Goal: Contribute content: Contribute content

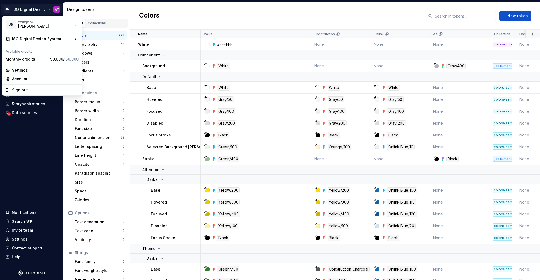
click at [50, 10] on html "JD ISG Digital Design System AT Home Documentation Analytics Code automation De…" at bounding box center [270, 140] width 540 height 280
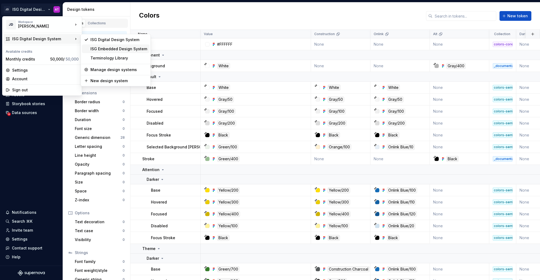
click at [115, 48] on div "ISG Embedded Design System" at bounding box center [118, 48] width 57 height 5
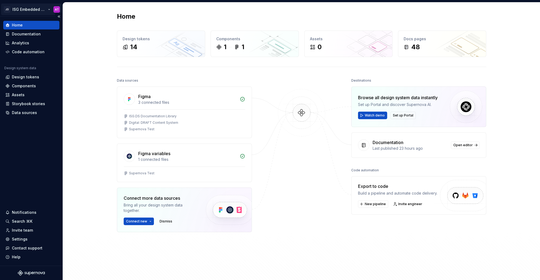
click at [48, 12] on html "JD ISG Embedded Design System AT Home Documentation Analytics Code automation D…" at bounding box center [270, 140] width 540 height 280
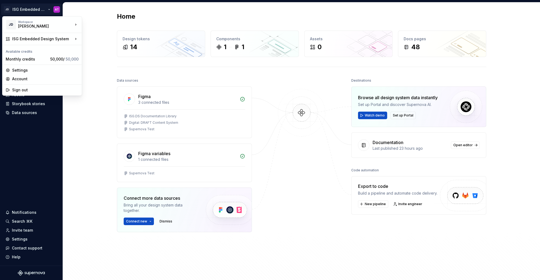
click at [94, 18] on html "JD ISG Embedded Design System AT Home Documentation Analytics Code automation D…" at bounding box center [270, 140] width 540 height 280
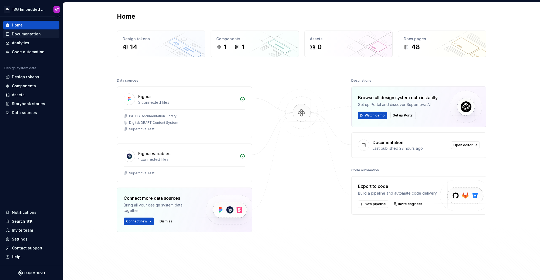
click at [41, 34] on div "Documentation" at bounding box center [31, 33] width 52 height 5
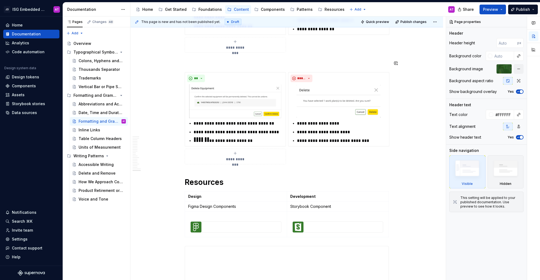
scroll to position [1565, 0]
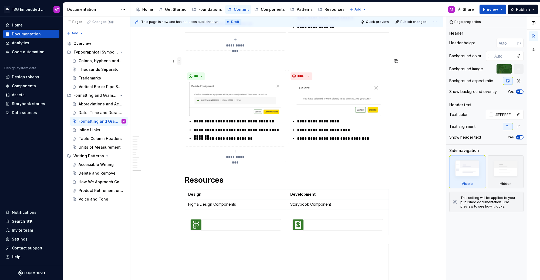
click at [179, 61] on span at bounding box center [179, 61] width 4 height 8
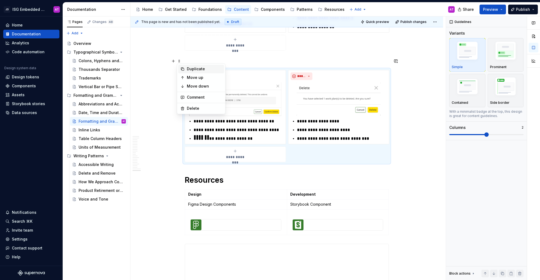
click at [185, 70] on div "Duplicate" at bounding box center [201, 69] width 46 height 9
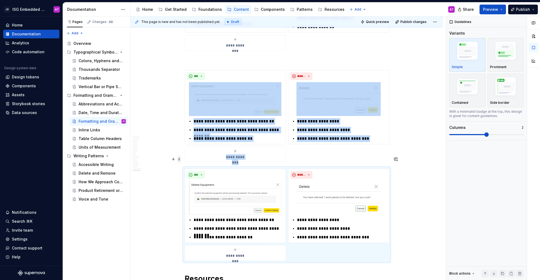
click at [179, 157] on span at bounding box center [179, 159] width 4 height 8
click at [188, 169] on div "Duplicate" at bounding box center [204, 166] width 35 height 5
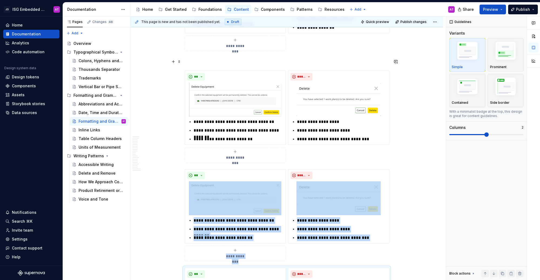
scroll to position [1563, 0]
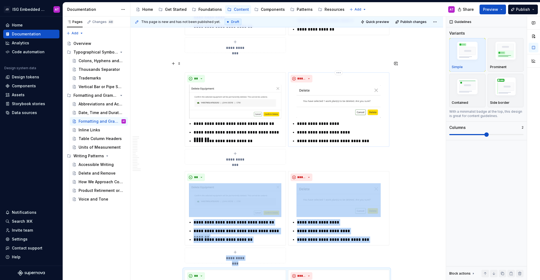
click at [368, 132] on div "**********" at bounding box center [338, 109] width 101 height 74
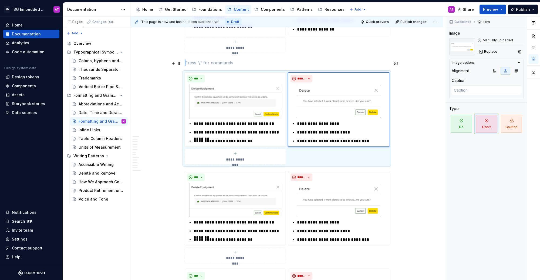
click at [361, 143] on div "**********" at bounding box center [287, 118] width 204 height 92
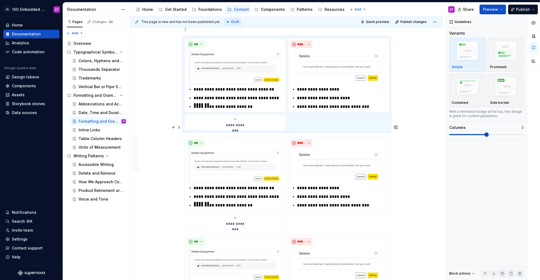
scroll to position [1599, 0]
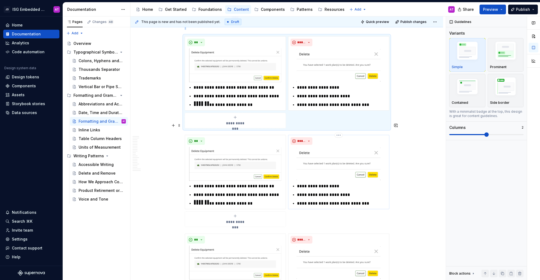
click at [372, 196] on div "**********" at bounding box center [338, 172] width 101 height 74
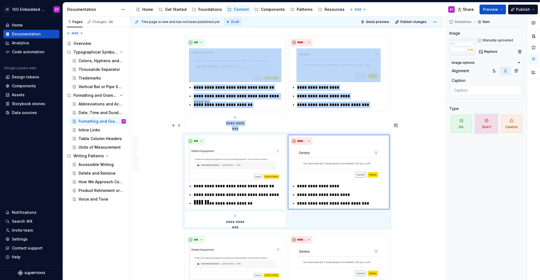
click at [362, 209] on div "**********" at bounding box center [287, 181] width 204 height 92
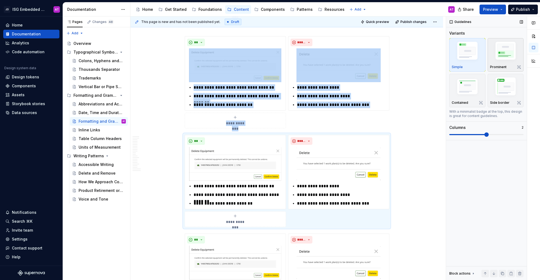
click at [513, 55] on img "button" at bounding box center [505, 52] width 31 height 24
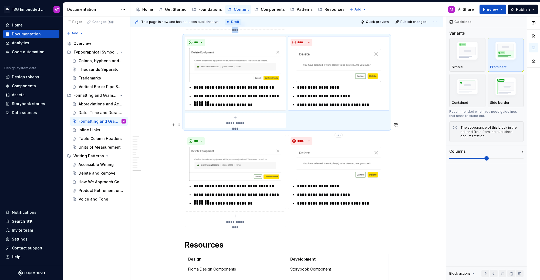
scroll to position [1703, 0]
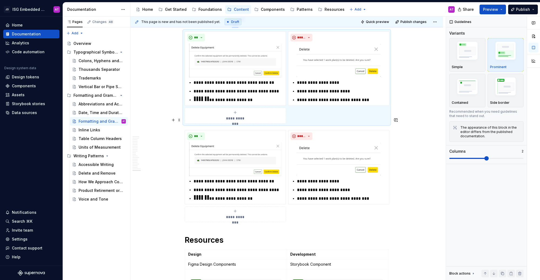
click at [296, 201] on div "**********" at bounding box center [287, 176] width 204 height 92
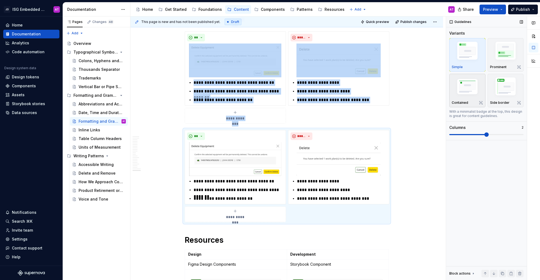
click at [464, 96] on img "button" at bounding box center [467, 87] width 31 height 21
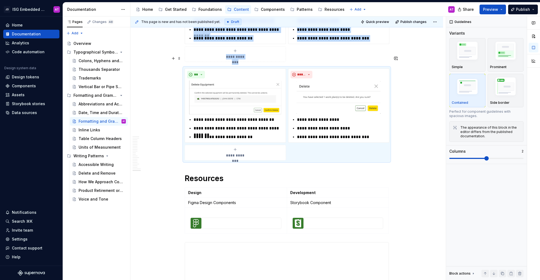
scroll to position [1763, 0]
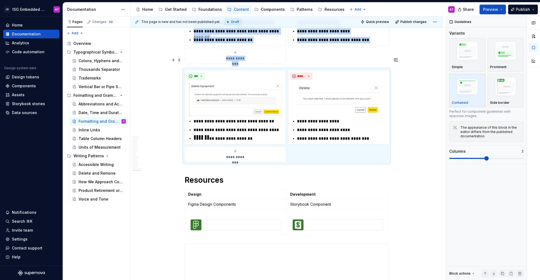
click at [178, 61] on span at bounding box center [179, 60] width 4 height 8
click at [185, 69] on div "Duplicate" at bounding box center [201, 68] width 46 height 9
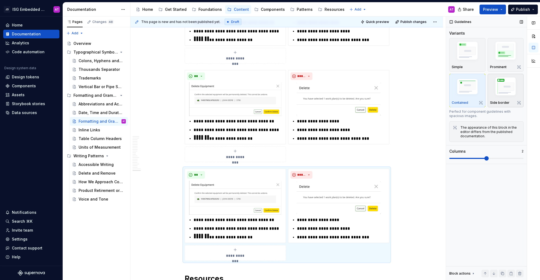
click at [511, 94] on img "button" at bounding box center [505, 88] width 31 height 24
click at [490, 11] on span "Preview" at bounding box center [490, 9] width 15 height 5
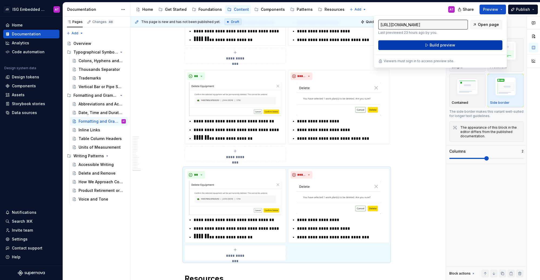
click at [469, 45] on button "Build preview" at bounding box center [440, 45] width 124 height 10
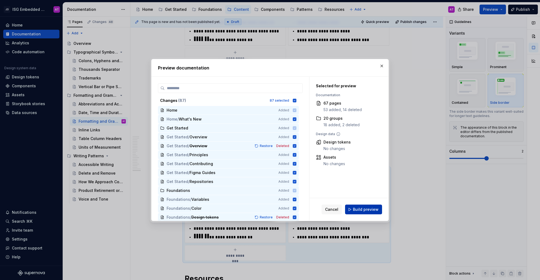
click at [380, 206] on button "Build preview" at bounding box center [363, 209] width 37 height 10
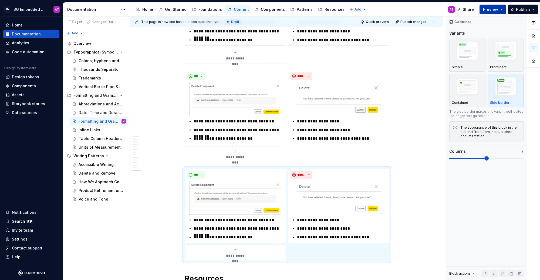
click at [504, 8] on button "Preview" at bounding box center [493, 10] width 26 height 10
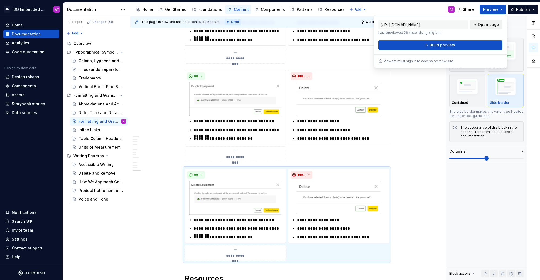
click at [483, 25] on span "Open page" at bounding box center [488, 24] width 21 height 5
type textarea "*"
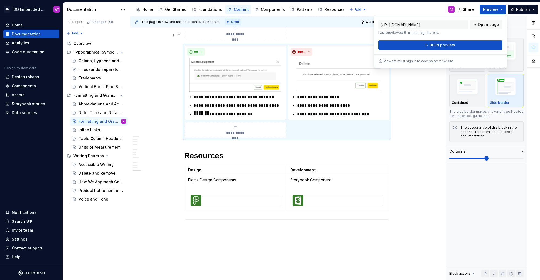
scroll to position [1895, 0]
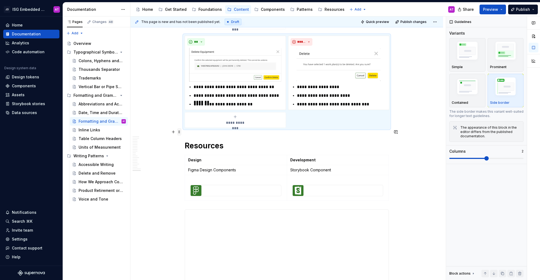
click at [179, 133] on span at bounding box center [179, 132] width 4 height 8
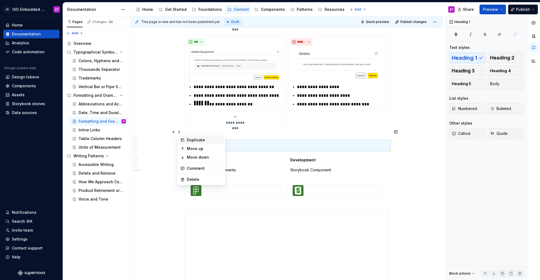
click at [187, 140] on div "Duplicate" at bounding box center [204, 139] width 35 height 5
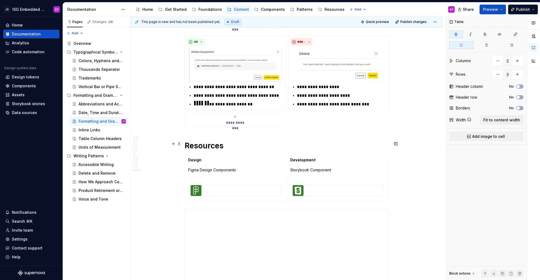
click at [180, 145] on span at bounding box center [179, 144] width 4 height 8
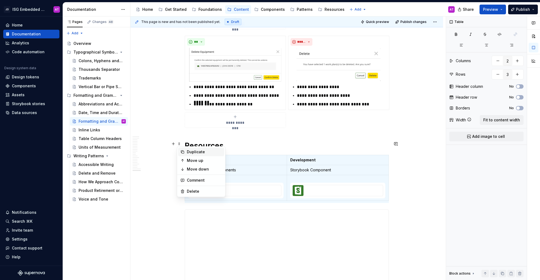
click at [188, 152] on div "Duplicate" at bounding box center [204, 151] width 35 height 5
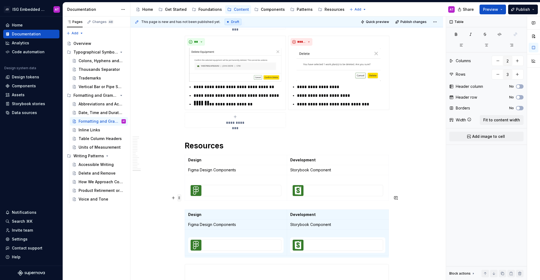
click at [179, 198] on span at bounding box center [179, 198] width 4 height 8
click at [174, 198] on button "button" at bounding box center [174, 198] width 8 height 8
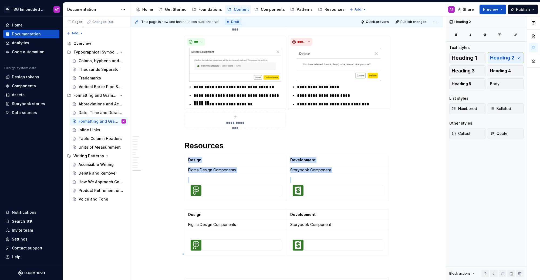
click at [183, 254] on div "This page is new and has not been published yet. Draft Quick preview Publish ch…" at bounding box center [288, 148] width 316 height 264
click at [180, 200] on span at bounding box center [179, 198] width 4 height 8
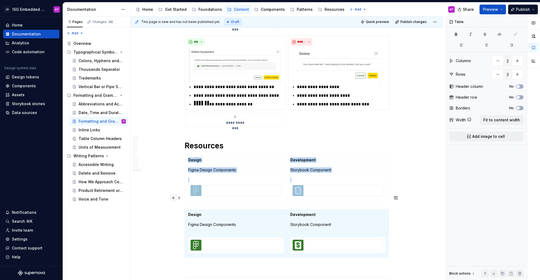
click at [173, 198] on button "button" at bounding box center [174, 198] width 8 height 8
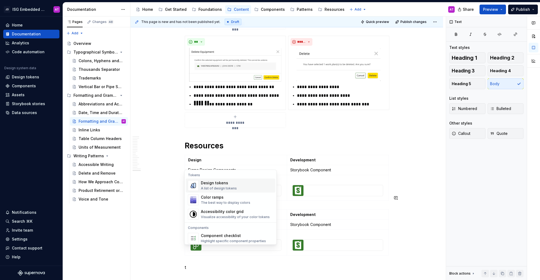
scroll to position [1897, 0]
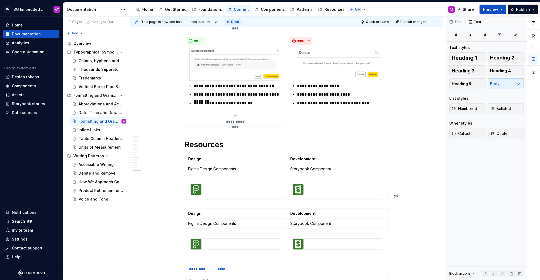
type textarea "*"
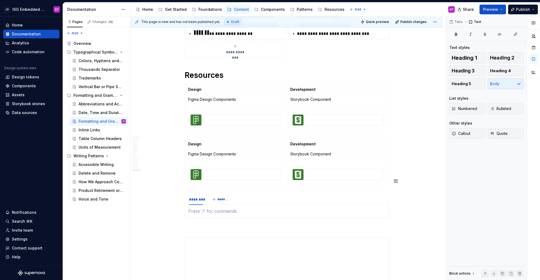
scroll to position [1967, 0]
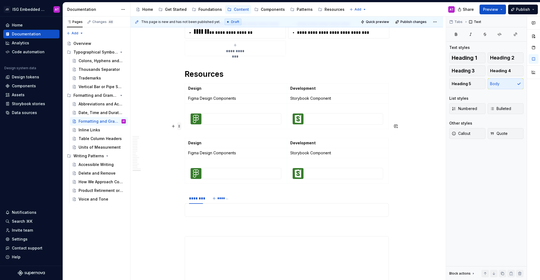
click at [179, 126] on span at bounding box center [179, 126] width 4 height 8
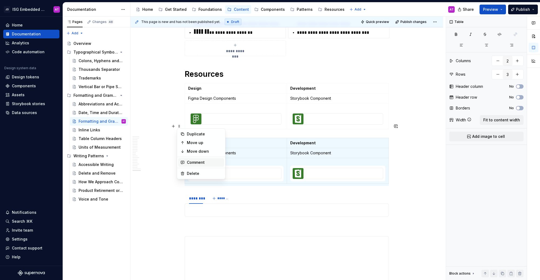
click at [194, 162] on div "Comment" at bounding box center [204, 162] width 35 height 5
click at [179, 126] on span at bounding box center [179, 126] width 4 height 8
click at [189, 174] on div "Delete" at bounding box center [204, 173] width 35 height 5
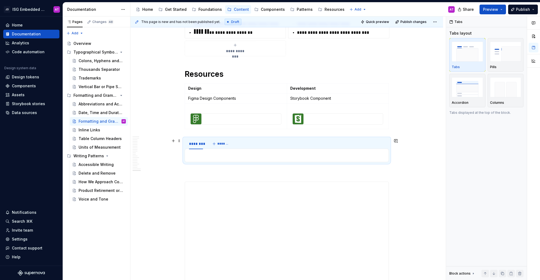
click at [196, 152] on p at bounding box center [286, 155] width 197 height 6
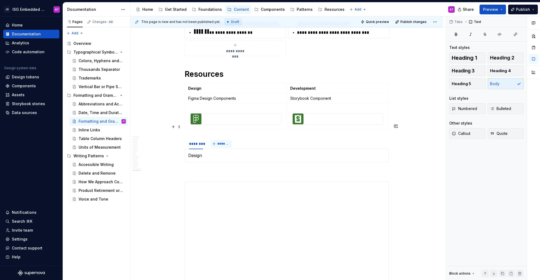
click at [213, 140] on button "*******" at bounding box center [221, 144] width 21 height 8
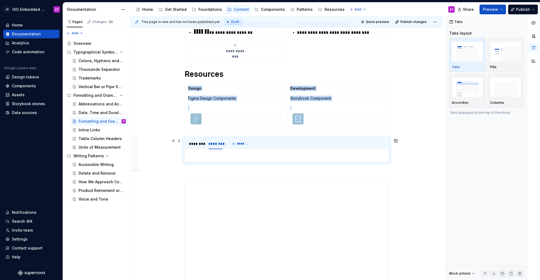
click at [212, 152] on p at bounding box center [286, 155] width 197 height 6
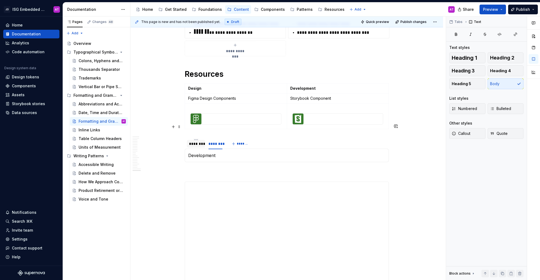
click at [196, 141] on div "********" at bounding box center [196, 143] width 14 height 5
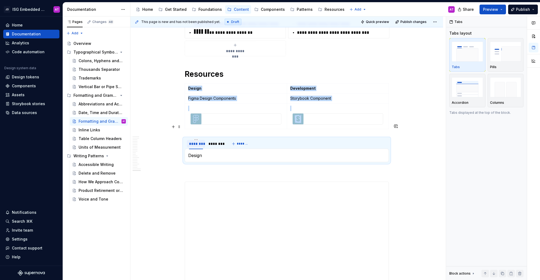
click at [196, 141] on div "********" at bounding box center [196, 143] width 14 height 5
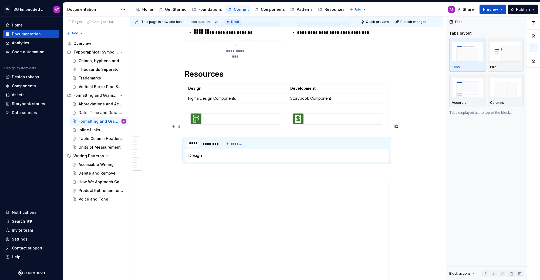
type input "******"
click at [216, 141] on div "********" at bounding box center [214, 143] width 14 height 5
type input "**********"
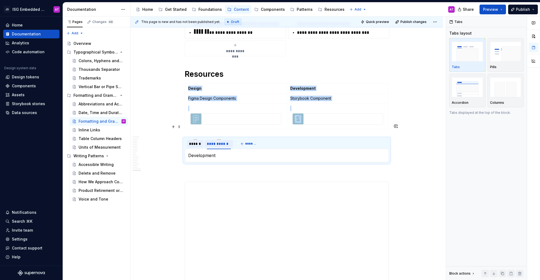
click at [195, 141] on div "******" at bounding box center [195, 143] width 12 height 5
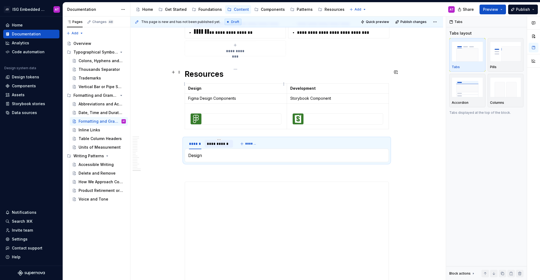
click at [214, 96] on p "Figma Design Components" at bounding box center [235, 98] width 95 height 5
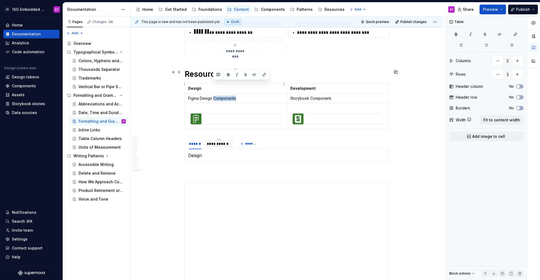
click at [214, 96] on p "Figma Design Components" at bounding box center [235, 98] width 95 height 5
click at [205, 96] on p "Figma Design Components" at bounding box center [235, 98] width 95 height 5
drag, startPoint x: 240, startPoint y: 84, endPoint x: 197, endPoint y: 86, distance: 43.5
click at [197, 96] on p "Figma Design Components" at bounding box center [235, 98] width 95 height 5
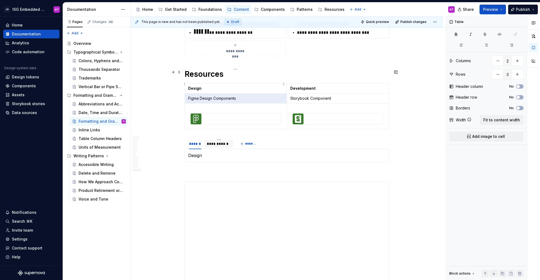
click at [189, 96] on p "Figma Design Components" at bounding box center [235, 98] width 95 height 5
drag, startPoint x: 189, startPoint y: 85, endPoint x: 234, endPoint y: 84, distance: 45.1
click at [234, 96] on p "Figma Design Components" at bounding box center [235, 98] width 95 height 5
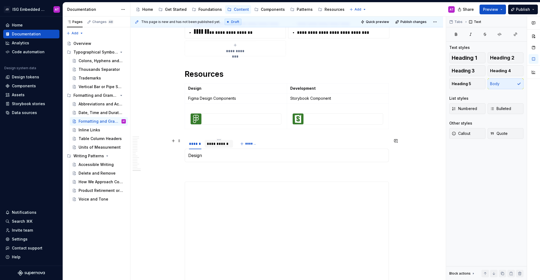
click at [212, 152] on p "Design" at bounding box center [286, 155] width 197 height 6
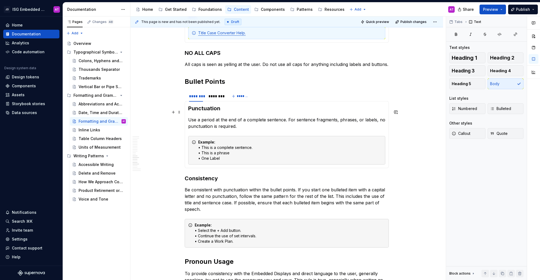
scroll to position [583, 0]
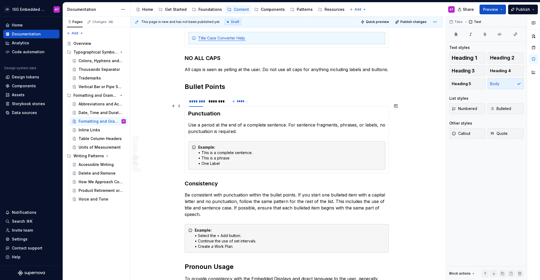
click at [215, 110] on strong "Punctuation" at bounding box center [204, 113] width 32 height 6
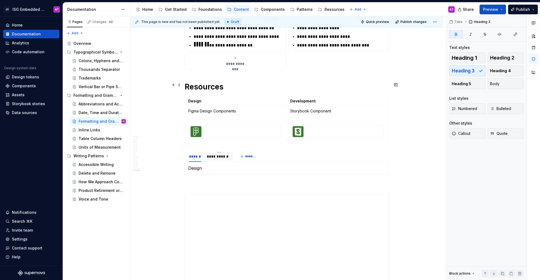
scroll to position [1955, 0]
click at [208, 165] on p "Design" at bounding box center [286, 168] width 197 height 6
click at [457, 73] on span "Heading 3" at bounding box center [463, 70] width 23 height 5
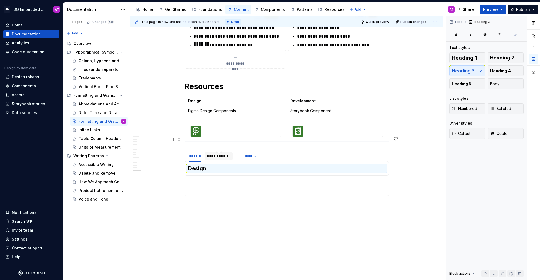
click at [221, 153] on div "**********" at bounding box center [219, 155] width 24 height 5
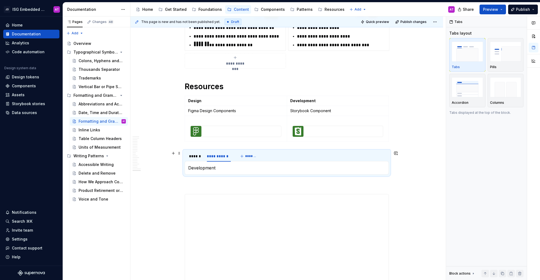
click at [217, 165] on p "Development" at bounding box center [286, 168] width 197 height 6
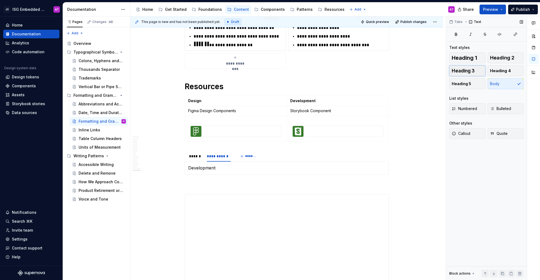
click at [473, 74] on button "Heading 3" at bounding box center [467, 70] width 36 height 11
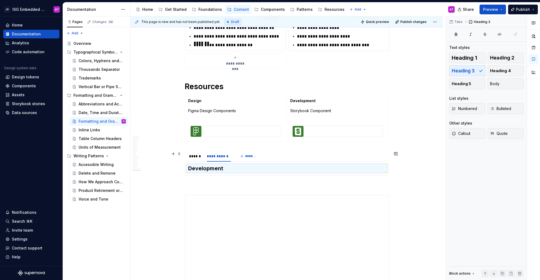
click at [233, 165] on h3 "Development" at bounding box center [286, 169] width 197 height 8
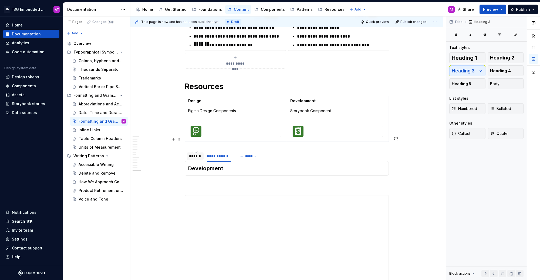
click at [199, 153] on div "******" at bounding box center [195, 155] width 12 height 5
click at [224, 165] on h3 "Design" at bounding box center [286, 169] width 197 height 8
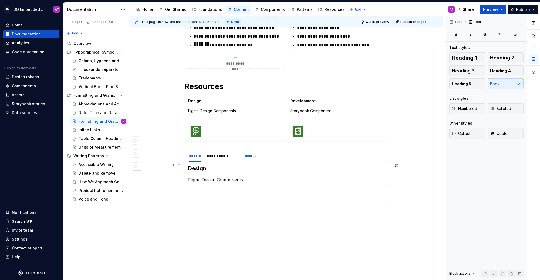
click at [187, 165] on div "Design Figma Design Components Development" at bounding box center [287, 173] width 204 height 25
click at [222, 152] on div "**********" at bounding box center [219, 156] width 28 height 8
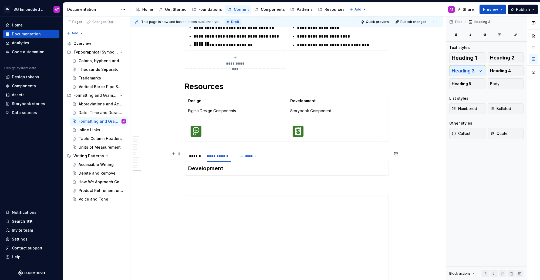
click at [230, 165] on h3 "Development" at bounding box center [286, 169] width 197 height 8
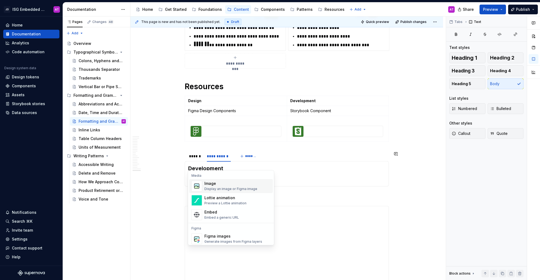
click at [235, 188] on div "Display an image or Figma image" at bounding box center [230, 189] width 53 height 4
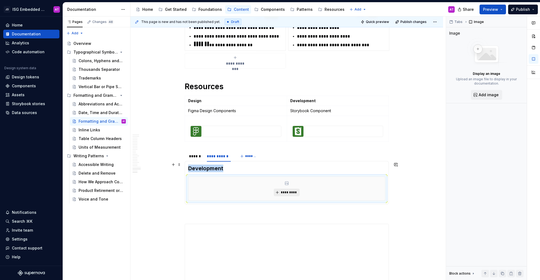
click at [285, 190] on span "*********" at bounding box center [289, 192] width 16 height 4
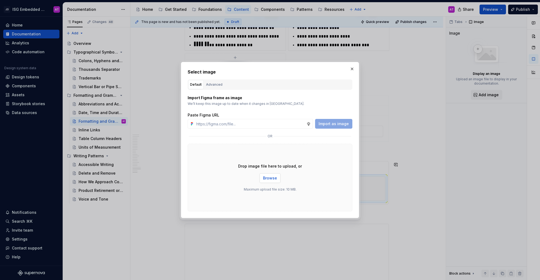
click at [273, 178] on span "Browse" at bounding box center [270, 177] width 14 height 5
click at [212, 82] on div "Advanced" at bounding box center [214, 84] width 16 height 5
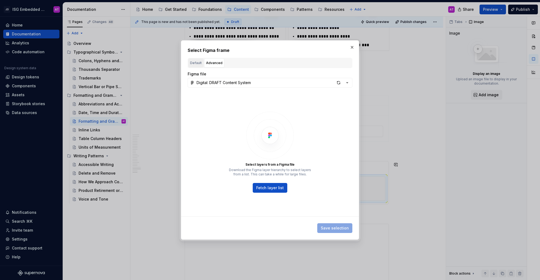
click at [193, 62] on div "Default" at bounding box center [196, 62] width 12 height 5
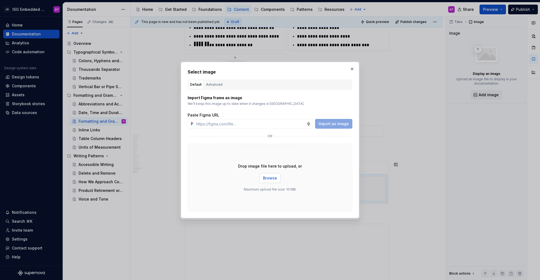
click at [268, 177] on span "Browse" at bounding box center [270, 177] width 14 height 5
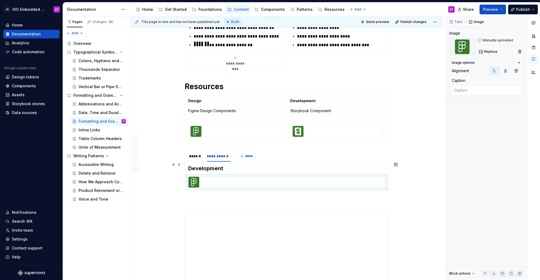
click at [326, 177] on div at bounding box center [287, 182] width 197 height 11
click at [520, 59] on div "Image options Alignment Caption" at bounding box center [486, 79] width 74 height 41
click at [520, 62] on icon "button" at bounding box center [519, 63] width 4 height 4
click at [507, 72] on icon "button" at bounding box center [506, 71] width 4 height 4
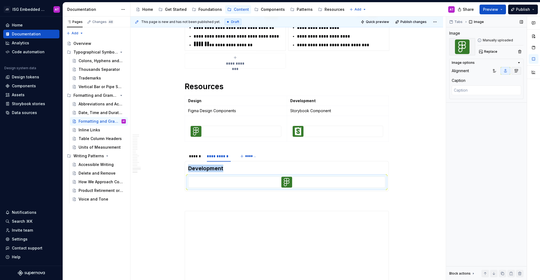
click at [521, 71] on button "button" at bounding box center [517, 71] width 10 height 8
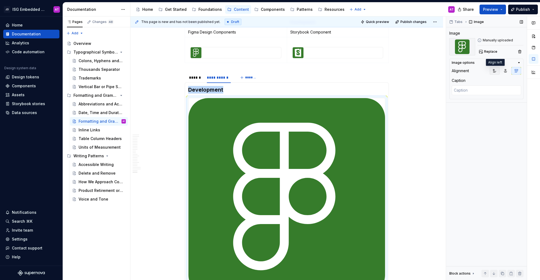
click at [495, 71] on icon "button" at bounding box center [495, 70] width 3 height 3
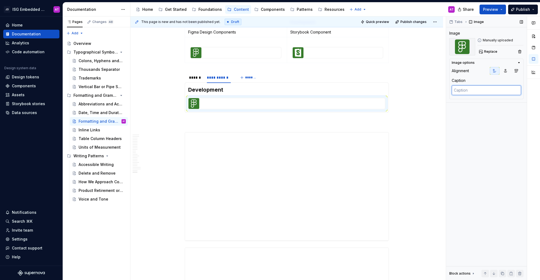
click at [469, 92] on textarea at bounding box center [486, 90] width 69 height 10
type textarea "*"
type textarea "F"
type textarea "*"
type textarea "Fi"
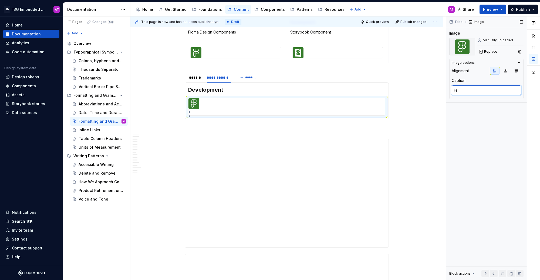
type textarea "*"
type textarea "Fig"
type textarea "*"
type textarea "Figm"
type textarea "*"
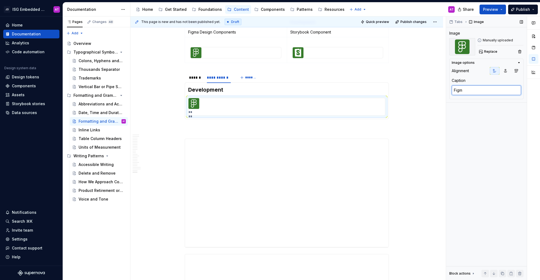
type textarea "Figma"
type textarea "*"
type textarea "Figm"
type textarea "*"
type textarea "Fig"
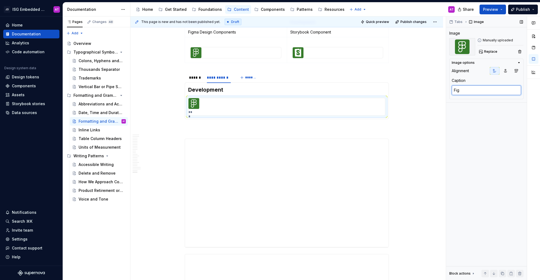
type textarea "*"
type textarea "Fi"
type textarea "*"
type textarea "F"
type textarea "*"
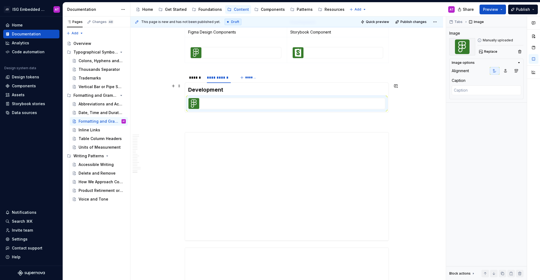
click at [230, 98] on div at bounding box center [287, 103] width 197 height 11
click at [222, 98] on div at bounding box center [287, 103] width 197 height 11
click at [224, 98] on div at bounding box center [287, 103] width 197 height 11
click at [197, 75] on div "******" at bounding box center [195, 77] width 12 height 5
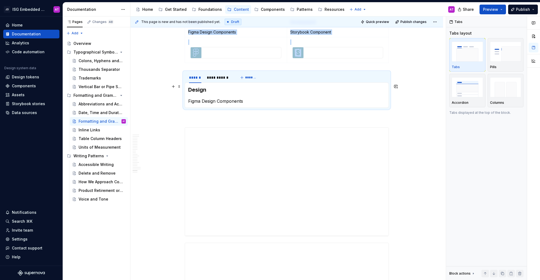
click at [247, 98] on p "Figma Design Components" at bounding box center [286, 101] width 197 height 6
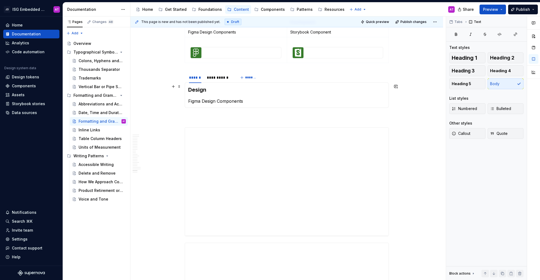
click at [188, 98] on p "Figma Design Components" at bounding box center [286, 101] width 197 height 6
click at [197, 74] on div "******" at bounding box center [195, 78] width 17 height 8
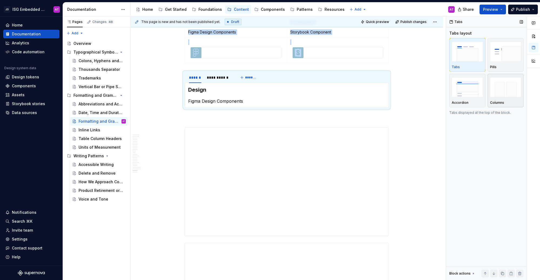
click at [509, 92] on img "button" at bounding box center [505, 87] width 31 height 20
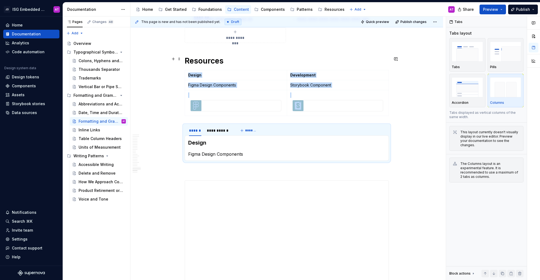
scroll to position [1976, 0]
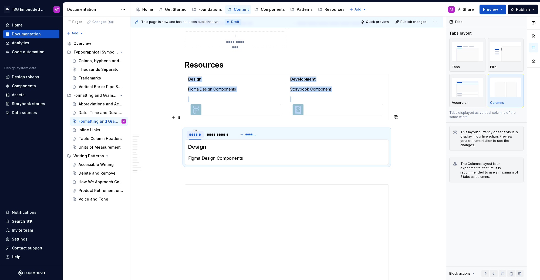
click at [196, 132] on div "******" at bounding box center [195, 134] width 12 height 5
click at [219, 116] on html "JD ISG Embedded Design System AT Home Documentation Analytics Code automation D…" at bounding box center [270, 140] width 540 height 280
click at [199, 121] on html "JD ISG Embedded Design System AT Home Documentation Analytics Code automation D…" at bounding box center [270, 140] width 540 height 280
click at [212, 132] on div "**********" at bounding box center [219, 134] width 24 height 5
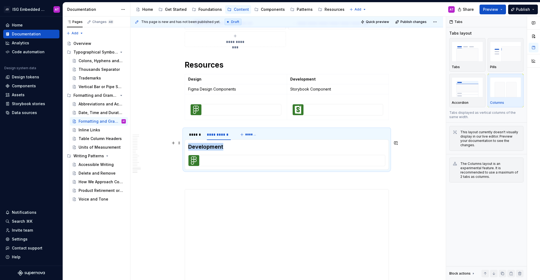
click at [219, 155] on div at bounding box center [287, 160] width 197 height 11
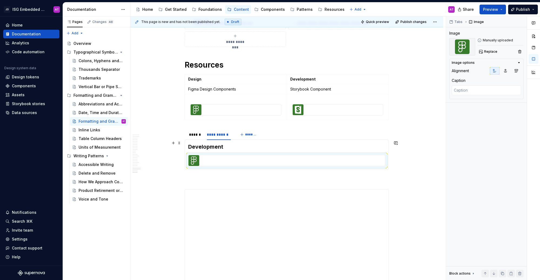
drag, startPoint x: 387, startPoint y: 145, endPoint x: 367, endPoint y: 145, distance: 20.0
click at [367, 155] on div at bounding box center [286, 160] width 197 height 11
click at [236, 143] on h3 "Development" at bounding box center [286, 147] width 197 height 8
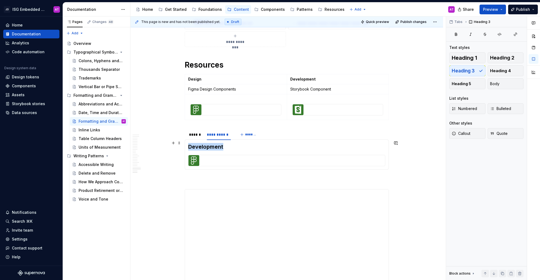
click at [194, 155] on img at bounding box center [194, 160] width 11 height 11
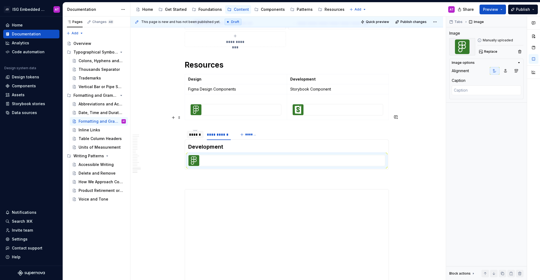
click at [197, 132] on div "******" at bounding box center [195, 134] width 12 height 5
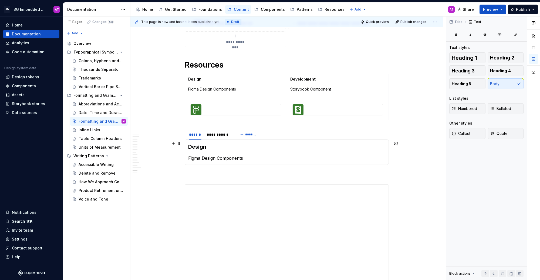
click at [188, 155] on p "Figma Design Components" at bounding box center [286, 158] width 197 height 6
click at [251, 155] on p "Figma Design Components" at bounding box center [286, 158] width 197 height 6
click at [188, 143] on h3 "Design" at bounding box center [286, 147] width 197 height 8
click at [196, 132] on div "******" at bounding box center [195, 134] width 12 height 5
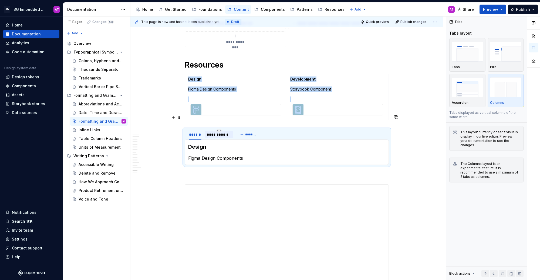
click at [214, 132] on div "**********" at bounding box center [219, 134] width 24 height 5
click at [310, 155] on div at bounding box center [287, 160] width 197 height 11
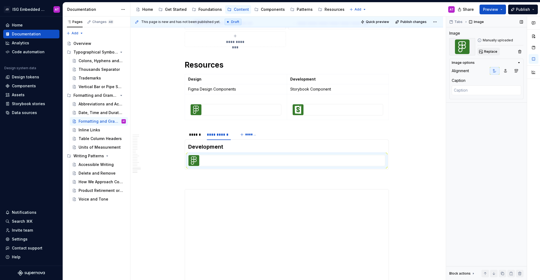
click at [493, 54] on button "Replace" at bounding box center [489, 52] width 22 height 8
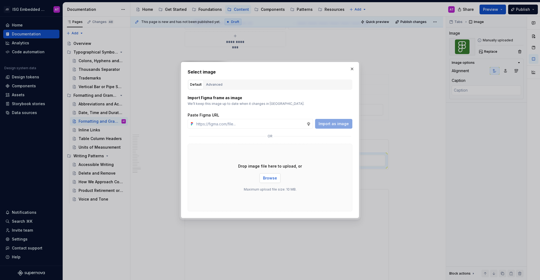
click at [269, 181] on button "Browse" at bounding box center [270, 178] width 21 height 10
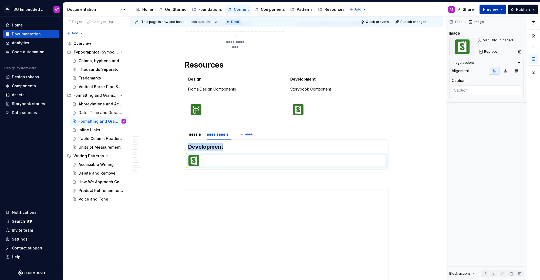
click at [489, 11] on span "Preview" at bounding box center [490, 9] width 15 height 5
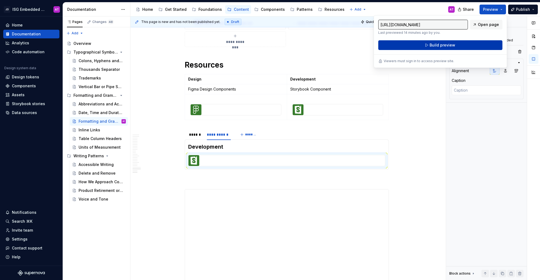
click at [467, 40] on button "Build preview" at bounding box center [440, 45] width 124 height 10
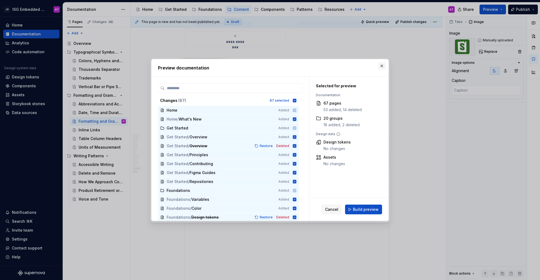
click at [381, 67] on button "button" at bounding box center [382, 66] width 8 height 8
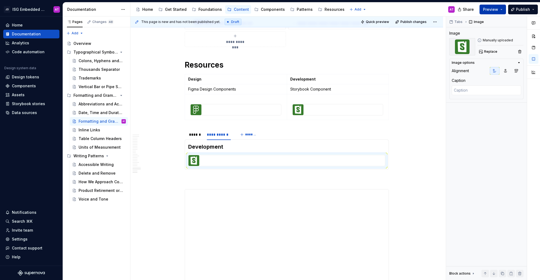
click at [489, 9] on span "Preview" at bounding box center [490, 9] width 15 height 5
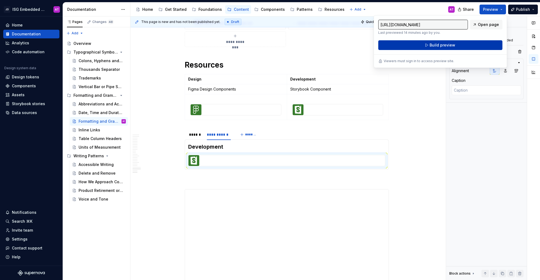
click at [439, 44] on span "Build preview" at bounding box center [443, 44] width 26 height 5
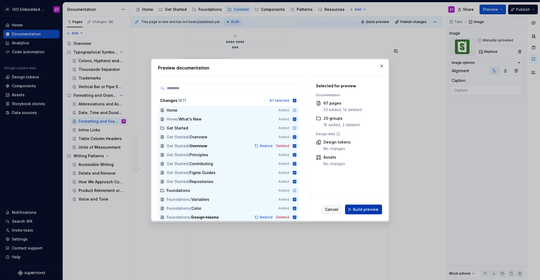
click at [364, 210] on span "Build preview" at bounding box center [366, 209] width 26 height 5
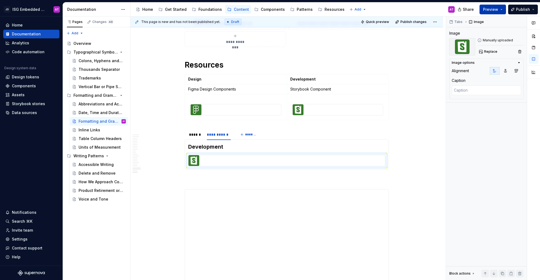
click at [502, 10] on button "Preview" at bounding box center [493, 10] width 26 height 10
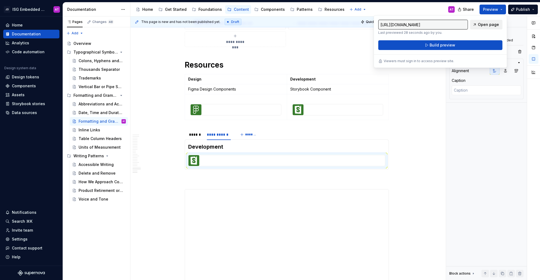
click at [487, 22] on span "Open page" at bounding box center [488, 24] width 21 height 5
click at [174, 165] on button "button" at bounding box center [174, 165] width 8 height 8
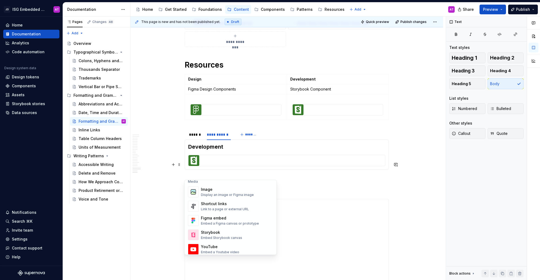
scroll to position [223, 0]
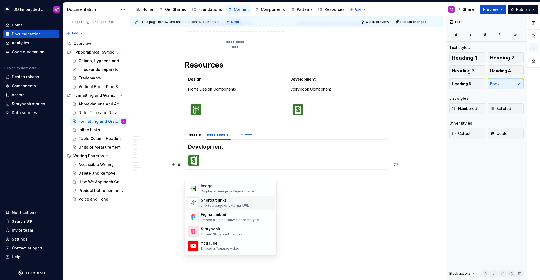
click at [229, 203] on div "Link to a page or external URL" at bounding box center [225, 205] width 48 height 4
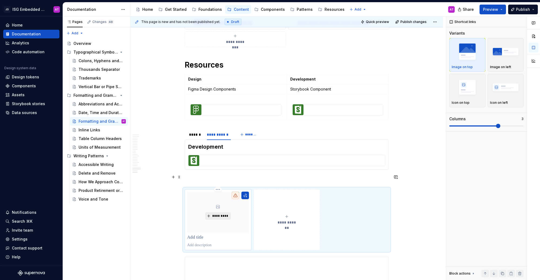
click at [220, 214] on span "*********" at bounding box center [220, 216] width 16 height 4
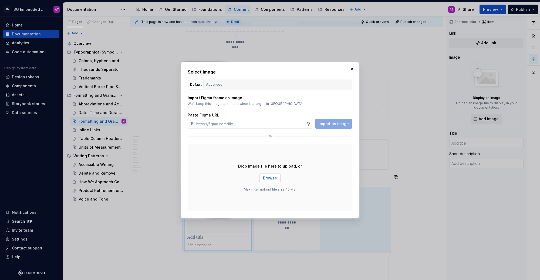
click at [273, 176] on span "Browse" at bounding box center [270, 177] width 14 height 5
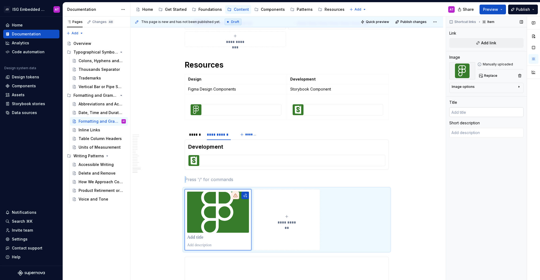
click at [490, 114] on input "text" at bounding box center [486, 112] width 74 height 10
type textarea "*"
type input "D"
type textarea "*"
type input "De"
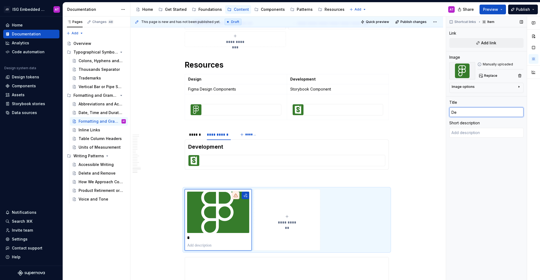
type textarea "*"
type input "Des"
type textarea "*"
type input "Desi"
type textarea "*"
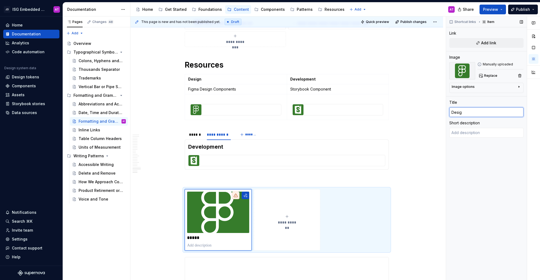
type input "Design"
type textarea "*"
type input "Design"
click at [482, 135] on textarea at bounding box center [486, 133] width 74 height 10
type textarea "*"
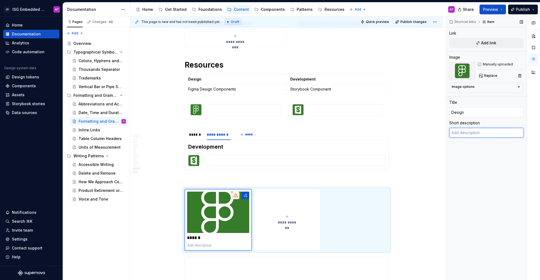
type textarea "F"
type textarea "*"
type textarea "Fi"
type textarea "*"
type textarea "Fig"
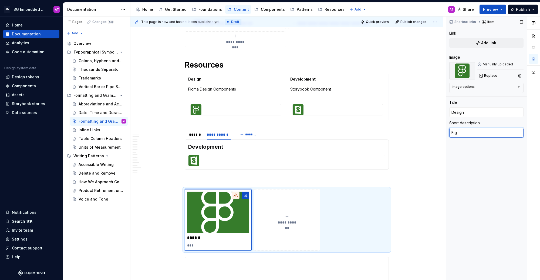
type textarea "*"
type textarea "Figm"
type textarea "*"
type textarea "Figma"
type textarea "*"
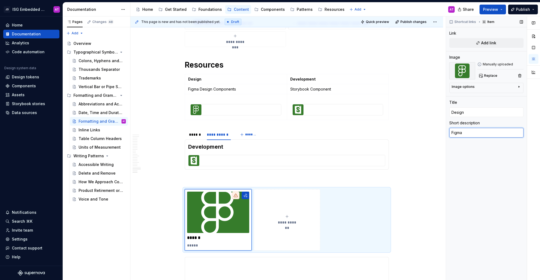
type textarea "Figma"
type textarea "*"
type textarea "Figma D"
type textarea "*"
type textarea "Figma De"
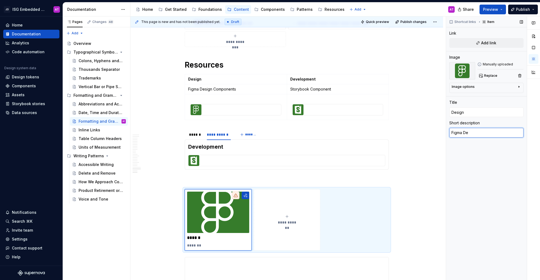
type textarea "*"
type textarea "Figma Des"
type textarea "*"
type textarea "Figma Desi"
type textarea "*"
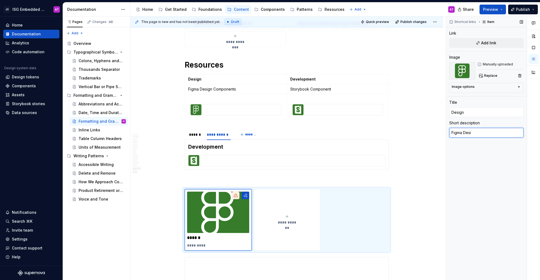
type textarea "Figma Desig"
type textarea "*"
type textarea "Figma Design"
type textarea "*"
type textarea "Figma Design"
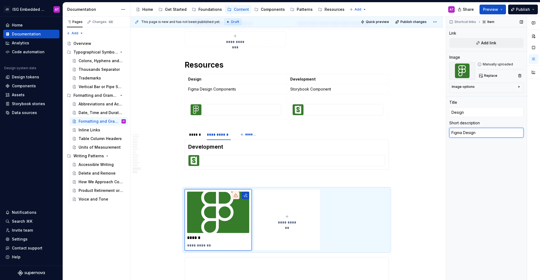
type textarea "*"
type textarea "Figma Design C"
type textarea "*"
type textarea "Figma Design Co"
type textarea "*"
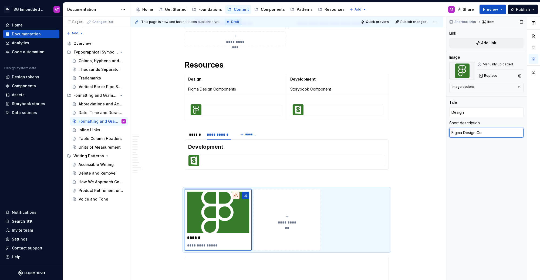
type textarea "Figma Design Com"
type textarea "*"
type textarea "Figma Design Comp"
type textarea "*"
type textarea "Figma Design Compo"
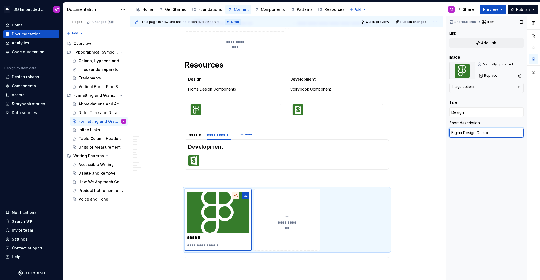
type textarea "*"
type textarea "Figma Design Compon"
type textarea "*"
type textarea "Figma Design Compone"
type textarea "*"
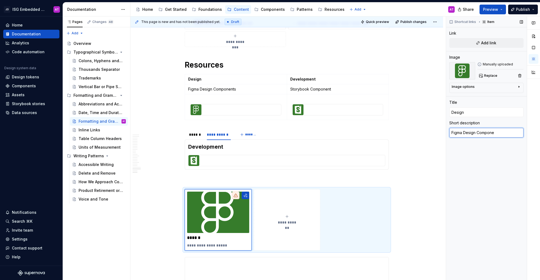
type textarea "Figma Design Componen"
type textarea "*"
type textarea "Figma Design Component"
type textarea "*"
type textarea "Figma Design Components"
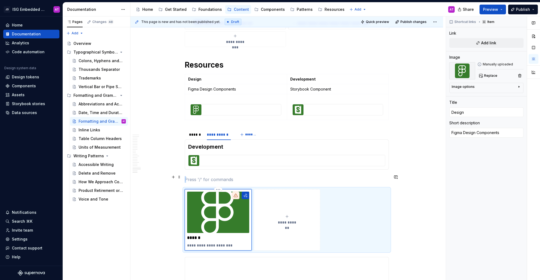
click at [234, 192] on div at bounding box center [236, 196] width 8 height 8
click at [289, 220] on span "**********" at bounding box center [287, 222] width 24 height 5
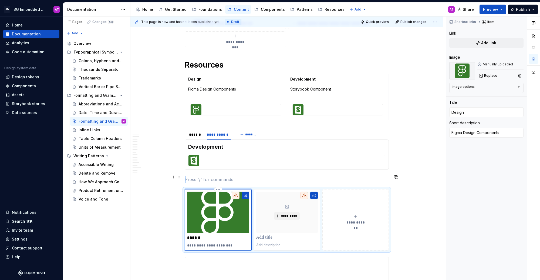
click at [229, 214] on img at bounding box center [218, 212] width 62 height 41
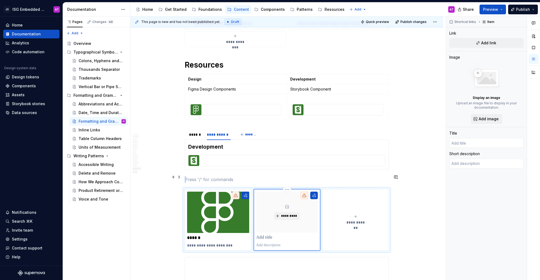
click at [280, 218] on div "*********" at bounding box center [287, 220] width 62 height 56
click at [288, 214] on span "*********" at bounding box center [289, 216] width 16 height 4
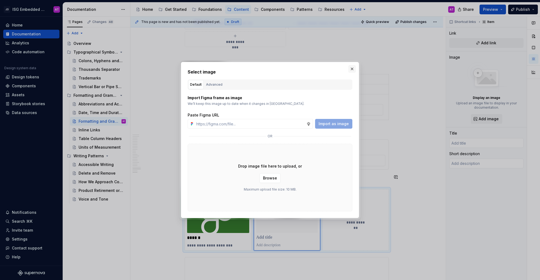
click at [355, 67] on button "button" at bounding box center [352, 69] width 8 height 8
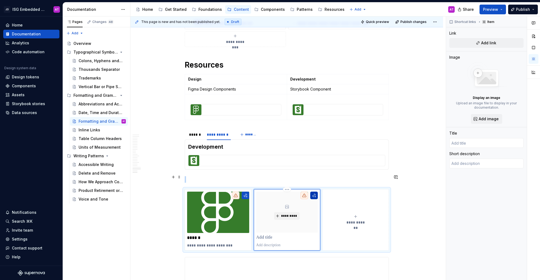
click at [314, 192] on button "button" at bounding box center [314, 196] width 8 height 8
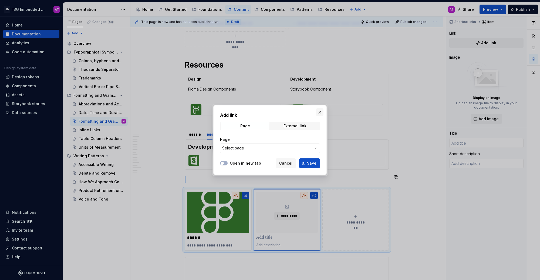
click at [319, 113] on button "button" at bounding box center [320, 112] width 8 height 8
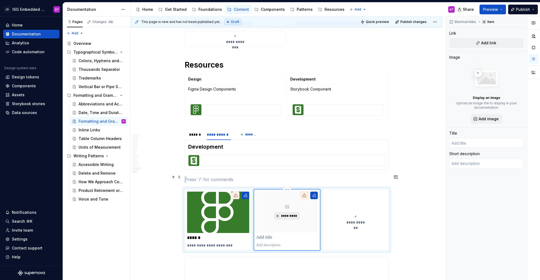
click at [291, 214] on span "*********" at bounding box center [289, 216] width 16 height 4
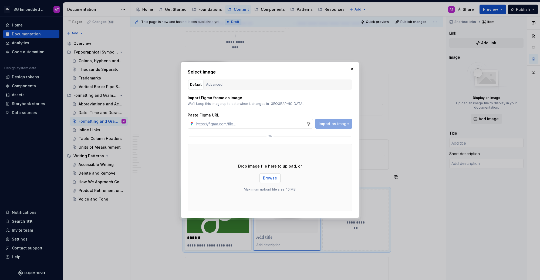
click at [273, 178] on span "Browse" at bounding box center [270, 177] width 14 height 5
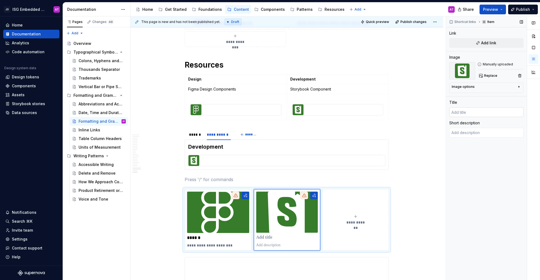
click at [483, 112] on input "text" at bounding box center [486, 112] width 74 height 10
type textarea "*"
type input "D"
type textarea "*"
type input "De"
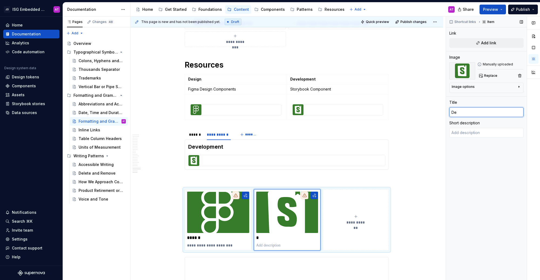
type textarea "*"
type input "Dev"
type textarea "*"
type input "Deve"
type textarea "*"
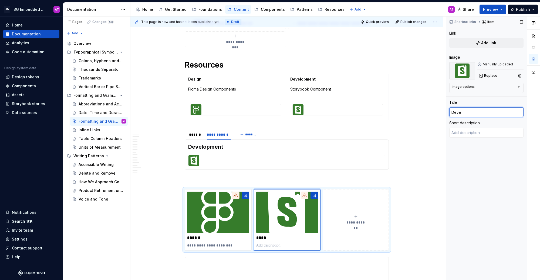
type input "Devel"
type textarea "*"
type input "Develo"
type textarea "*"
type input "Develop"
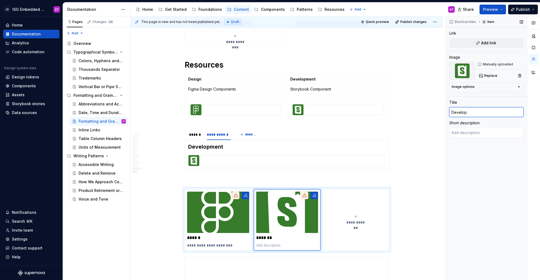
type textarea "*"
type input "Developm"
type textarea "*"
type input "Developme"
type textarea "*"
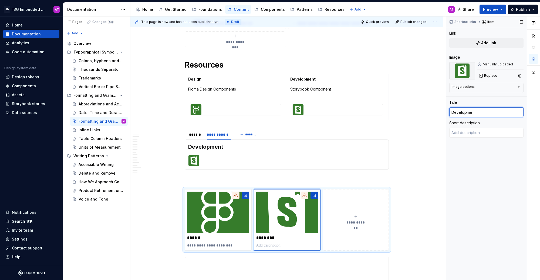
type input "Developmen"
type textarea "*"
type input "Development"
type textarea "*"
type textarea "S"
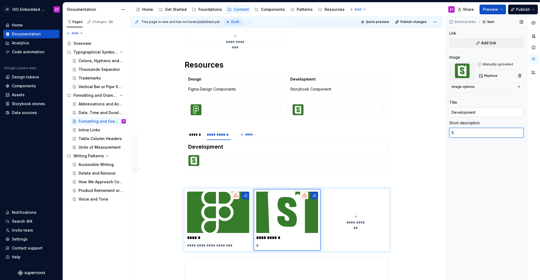
type textarea "*"
type textarea "St"
type textarea "*"
type textarea "Sto"
type textarea "*"
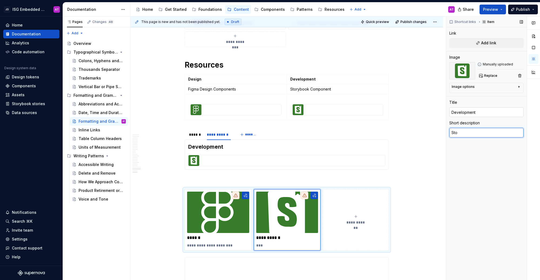
type textarea "Stor"
type textarea "*"
type textarea "Story"
type textarea "*"
type textarea "Storyb"
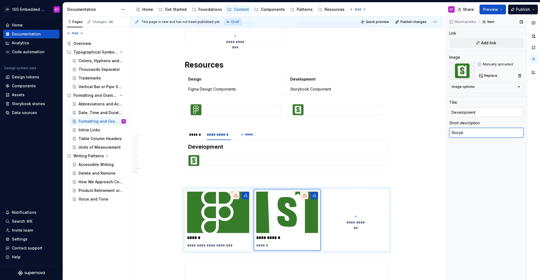
type textarea "*"
type textarea "Storybo"
type textarea "*"
type textarea "Storyboo"
type textarea "*"
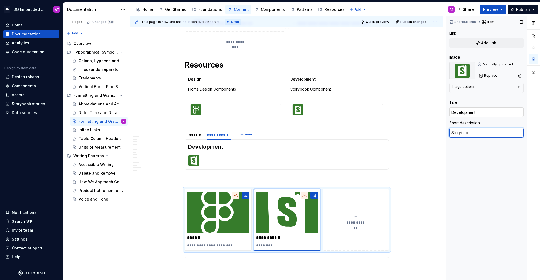
type textarea "Storybook"
type textarea "*"
type textarea "Storybook"
type textarea "*"
type textarea "Storybook C"
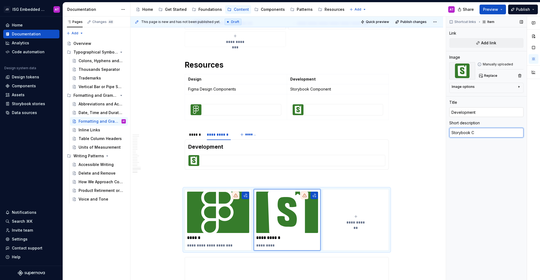
type textarea "*"
type textarea "Storybook Com"
type textarea "*"
type textarea "Storybook Comp"
type textarea "*"
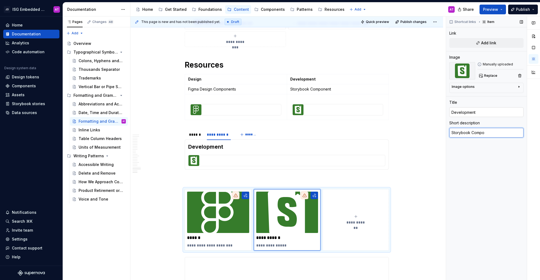
type textarea "Storybook Compon"
type textarea "*"
type textarea "Storybook Componen"
type textarea "*"
type textarea "Storybook Component"
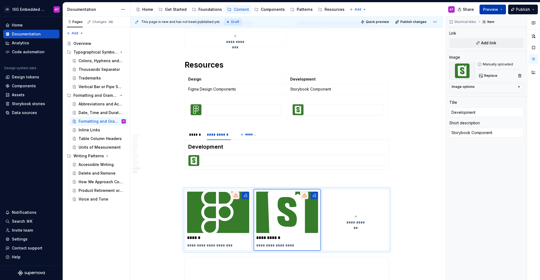
click at [504, 11] on button "Preview" at bounding box center [493, 10] width 26 height 10
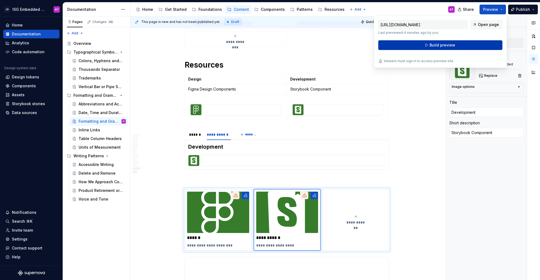
click at [472, 45] on button "Build preview" at bounding box center [440, 45] width 124 height 10
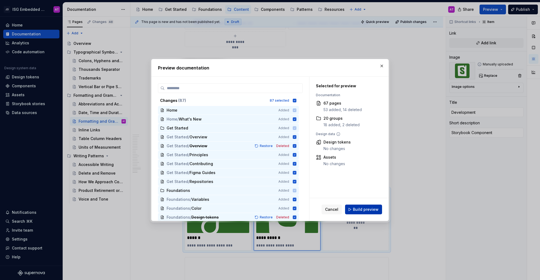
click at [369, 207] on button "Build preview" at bounding box center [363, 209] width 37 height 10
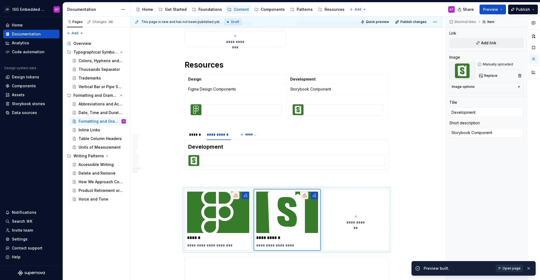
click at [514, 268] on span "Open page" at bounding box center [512, 268] width 18 height 4
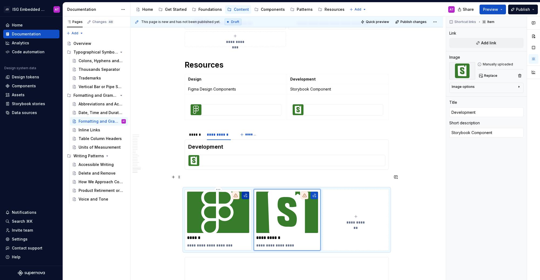
type textarea "*"
type input "Design"
type textarea "Figma Design Components"
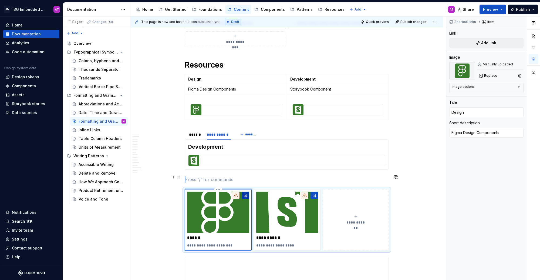
click at [246, 192] on button "button" at bounding box center [246, 196] width 8 height 8
type textarea "*"
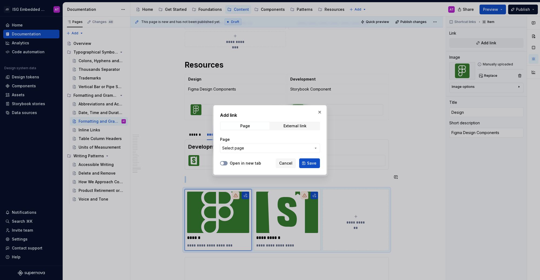
click at [227, 162] on button "Open in new tab" at bounding box center [224, 163] width 8 height 4
click at [245, 145] on span "Select page" at bounding box center [266, 147] width 89 height 5
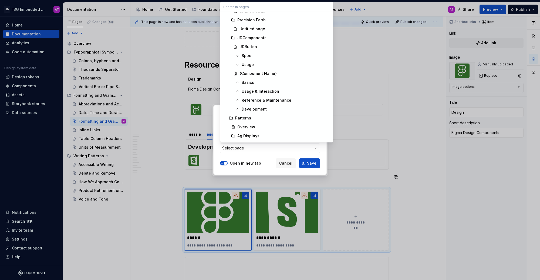
scroll to position [513, 0]
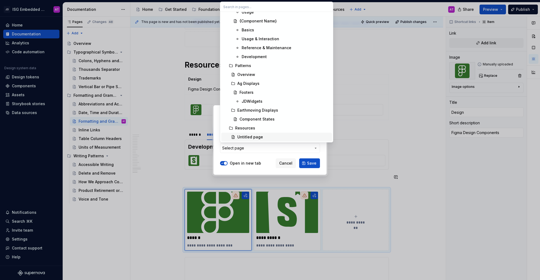
click at [261, 156] on div "Add link Page External link Page Select page Open in new tab Cancel Save" at bounding box center [270, 140] width 540 height 280
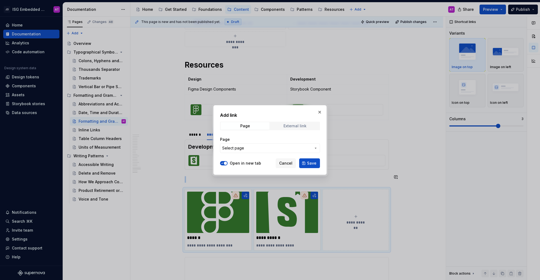
click at [285, 125] on div "External link" at bounding box center [295, 126] width 23 height 4
click at [252, 151] on input "URL" at bounding box center [270, 148] width 100 height 10
paste input "[URL][DOMAIN_NAME]"
type input "[URL][DOMAIN_NAME]"
click at [221, 163] on span "button" at bounding box center [222, 163] width 3 height 3
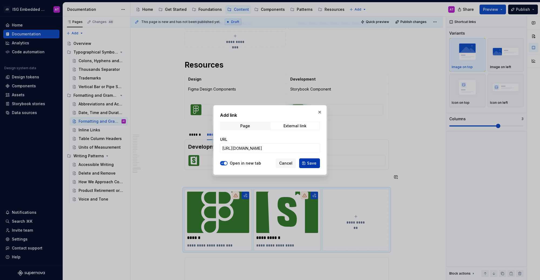
click at [308, 161] on span "Save" at bounding box center [311, 162] width 9 height 5
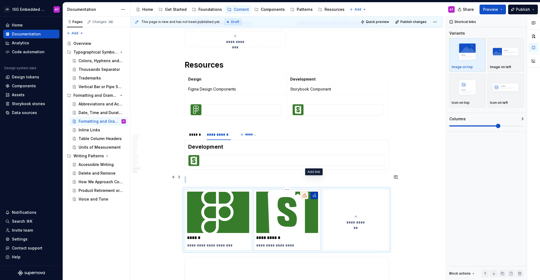
click at [314, 192] on button "button" at bounding box center [315, 196] width 8 height 8
type textarea "*"
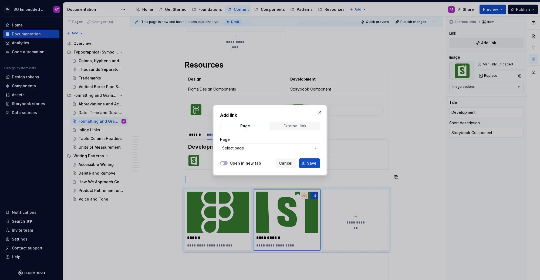
click at [304, 124] on div "External link" at bounding box center [295, 126] width 23 height 4
click at [226, 162] on button "Open in new tab" at bounding box center [224, 163] width 8 height 4
click at [251, 147] on input "URL" at bounding box center [270, 148] width 100 height 10
paste input "[URL][DOMAIN_NAME]"
type input "[URL][DOMAIN_NAME]"
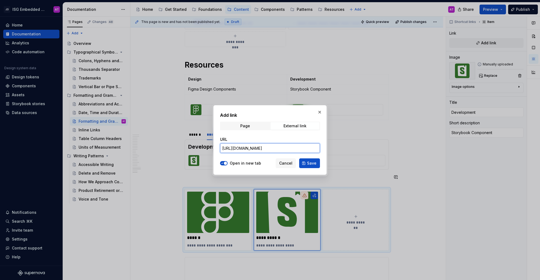
scroll to position [0, 29]
click at [306, 162] on button "Save" at bounding box center [309, 163] width 21 height 10
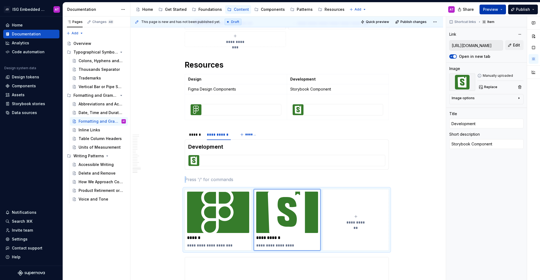
click at [504, 11] on button "Preview" at bounding box center [493, 10] width 26 height 10
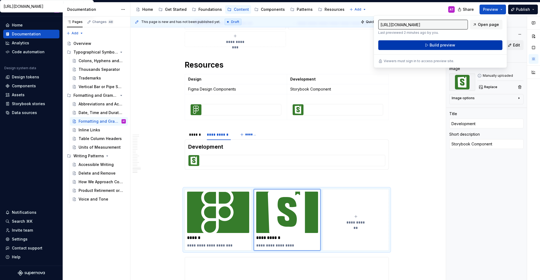
click at [489, 45] on button "Build preview" at bounding box center [440, 45] width 124 height 10
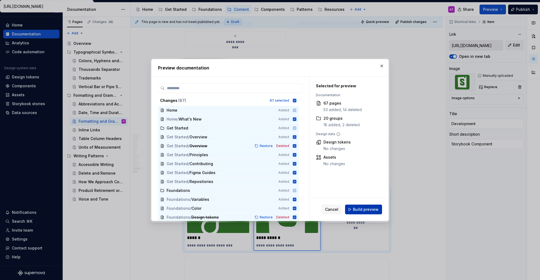
click at [376, 211] on span "Build preview" at bounding box center [366, 209] width 26 height 5
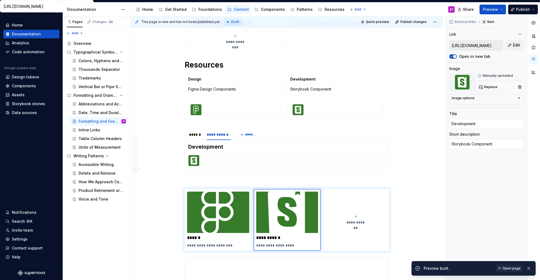
click at [512, 267] on span "Open page" at bounding box center [512, 268] width 18 height 4
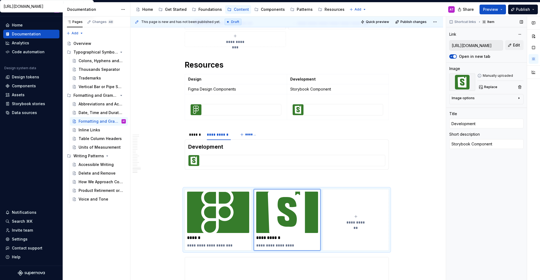
click at [518, 97] on icon "button" at bounding box center [519, 98] width 4 height 4
click at [506, 107] on icon "button" at bounding box center [505, 106] width 3 height 3
click at [494, 107] on icon "button" at bounding box center [495, 106] width 4 height 4
click at [518, 106] on icon "button" at bounding box center [516, 106] width 4 height 4
click at [496, 105] on icon "button" at bounding box center [495, 106] width 4 height 4
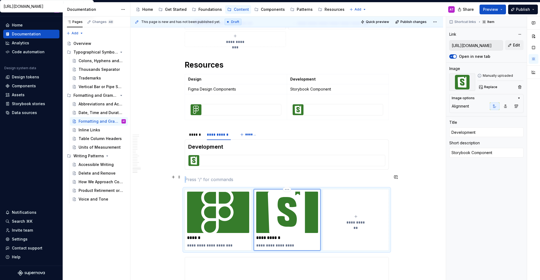
click at [309, 235] on p "**********" at bounding box center [287, 237] width 62 height 5
click at [233, 243] on p "**********" at bounding box center [218, 245] width 62 height 5
type textarea "*"
type input "Design"
type textarea "Figma Design Components"
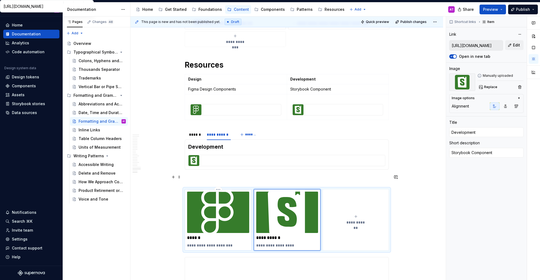
type input "[URL][DOMAIN_NAME]"
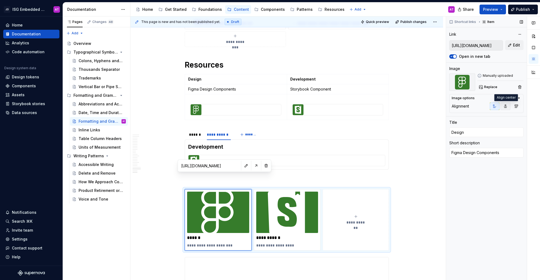
click at [503, 106] on button "button" at bounding box center [506, 106] width 10 height 8
click at [495, 105] on icon "button" at bounding box center [495, 106] width 4 height 4
click at [519, 105] on button "button" at bounding box center [517, 106] width 10 height 8
click at [495, 107] on icon "button" at bounding box center [495, 106] width 3 height 3
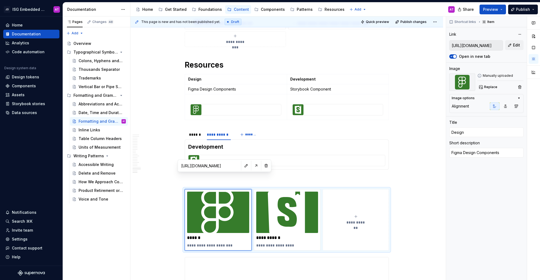
type textarea "*"
